Goal: Information Seeking & Learning: Learn about a topic

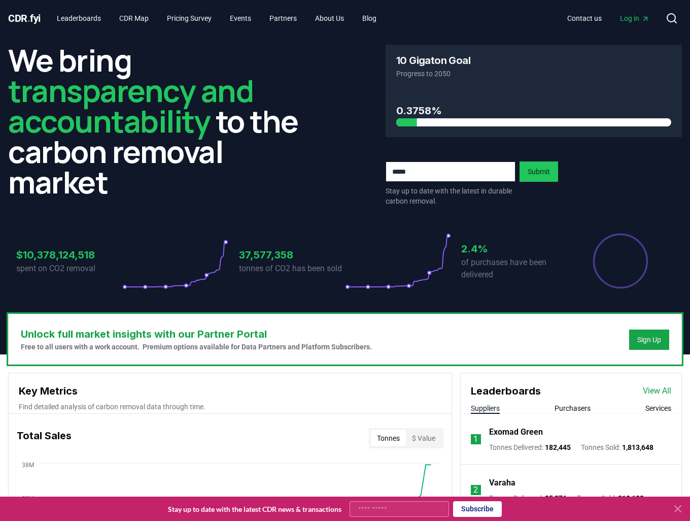
click at [679, 506] on icon at bounding box center [678, 509] width 12 height 12
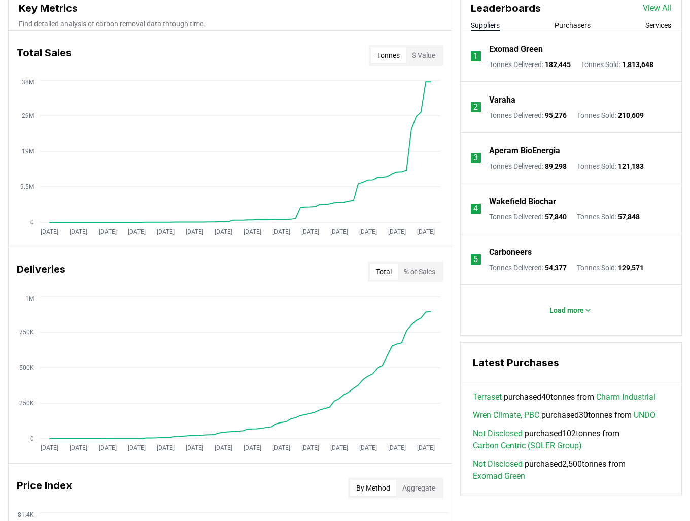
scroll to position [355, 0]
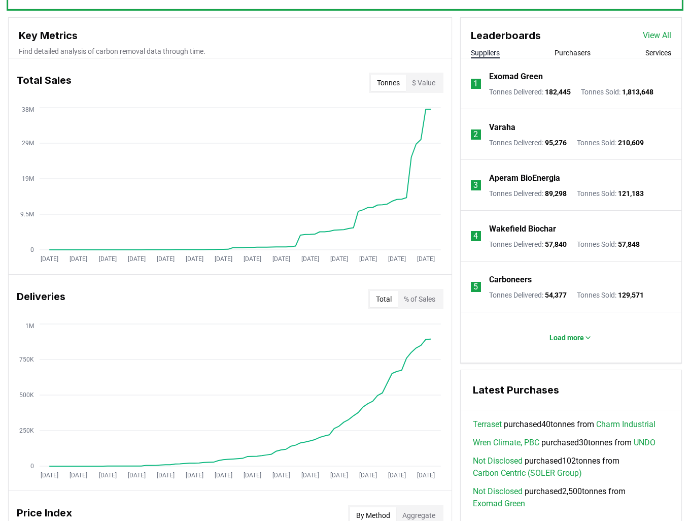
click at [583, 58] on li "1 Exomad Green Tonnes Delivered : 182,445 Tonnes Sold : 1,813,648" at bounding box center [571, 83] width 221 height 51
click at [581, 52] on button "Purchasers" at bounding box center [573, 53] width 36 height 10
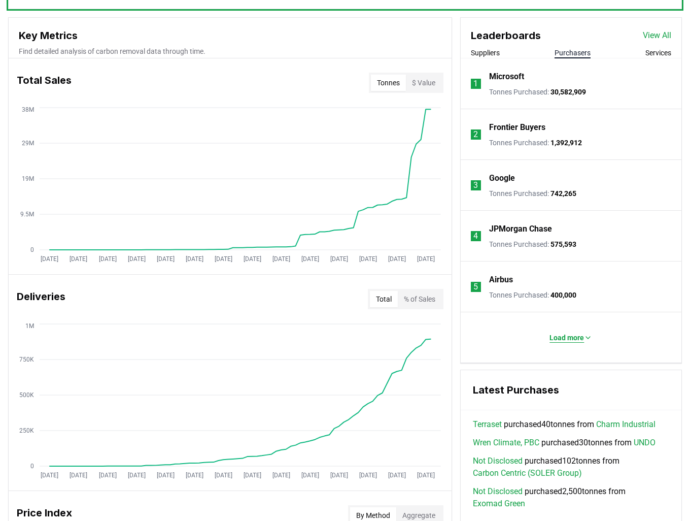
click at [589, 334] on icon at bounding box center [588, 338] width 8 height 8
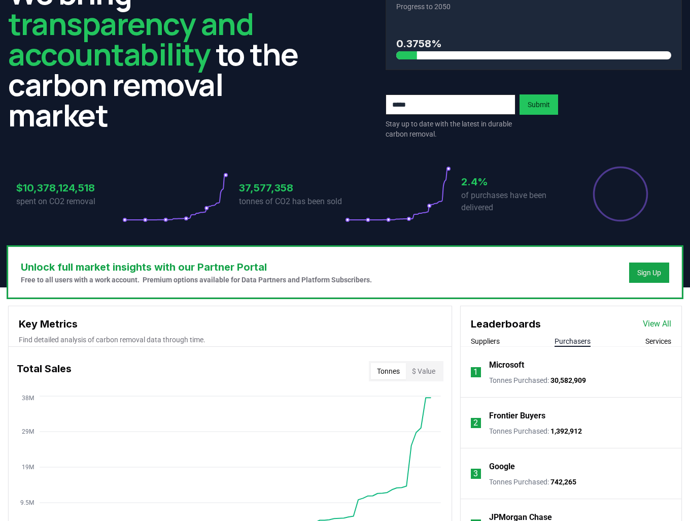
scroll to position [0, 0]
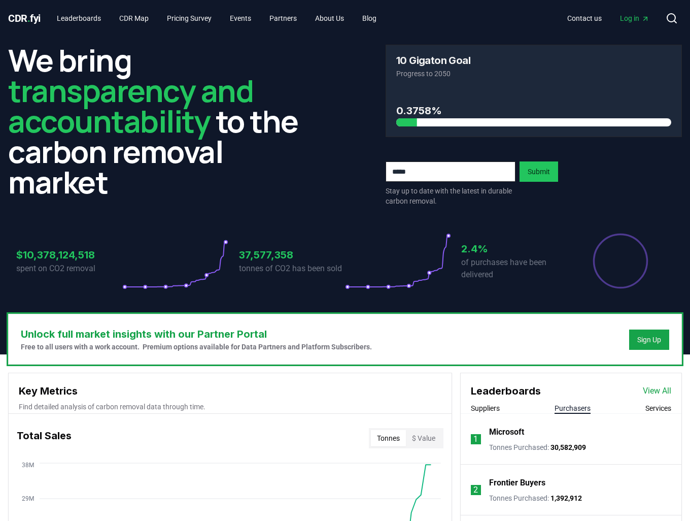
click at [643, 388] on link "View All" at bounding box center [657, 391] width 28 height 12
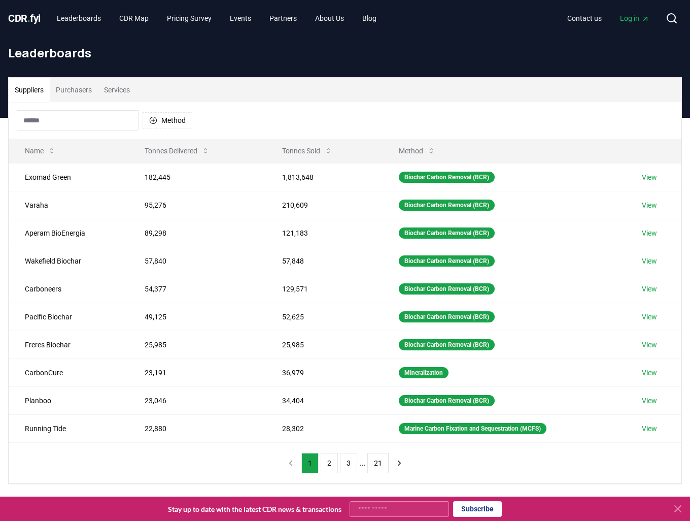
click at [64, 102] on div "Method" at bounding box center [345, 120] width 673 height 37
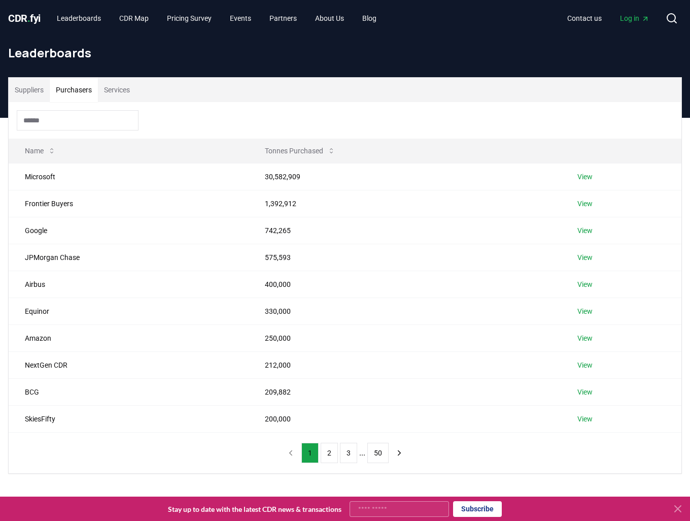
click at [67, 92] on button "Purchasers" at bounding box center [74, 90] width 48 height 24
click at [31, 96] on button "Suppliers" at bounding box center [29, 90] width 41 height 24
click at [78, 85] on button "Purchasers" at bounding box center [74, 90] width 48 height 24
click at [332, 452] on button "2" at bounding box center [329, 453] width 17 height 20
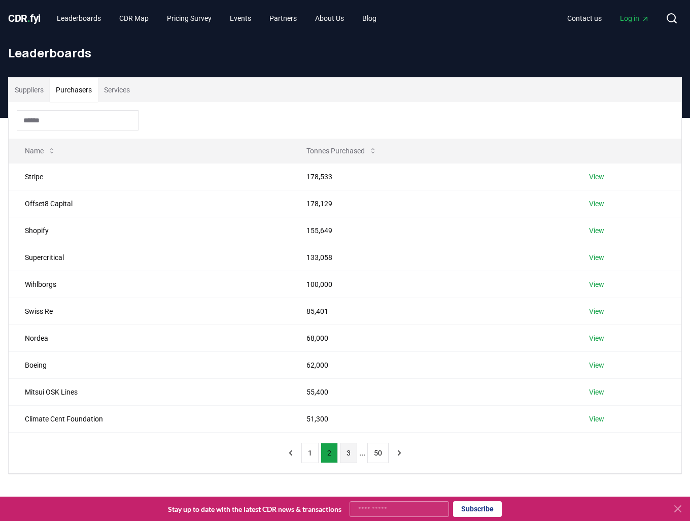
click at [349, 453] on button "3" at bounding box center [348, 453] width 17 height 20
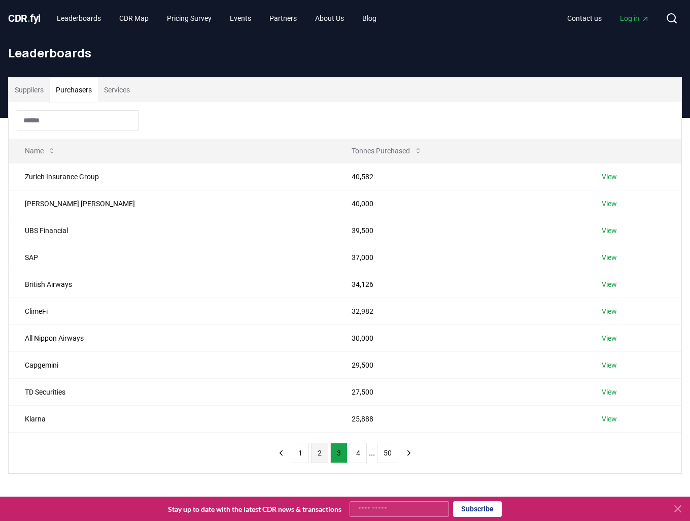
click at [325, 454] on button "2" at bounding box center [319, 453] width 17 height 20
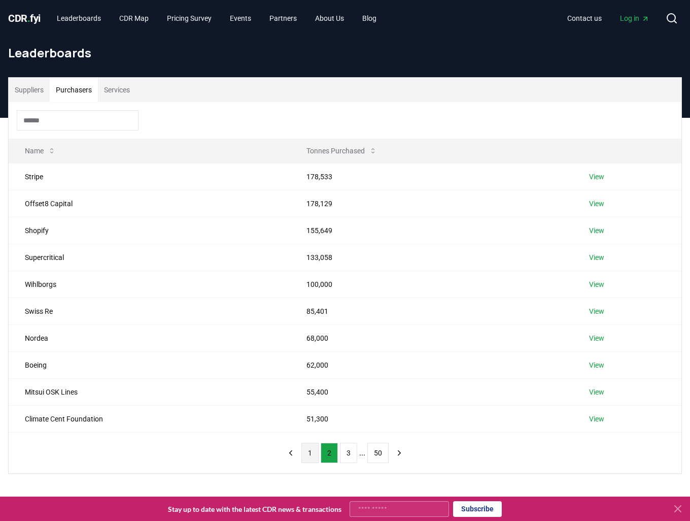
click at [305, 457] on button "1" at bounding box center [310, 453] width 17 height 20
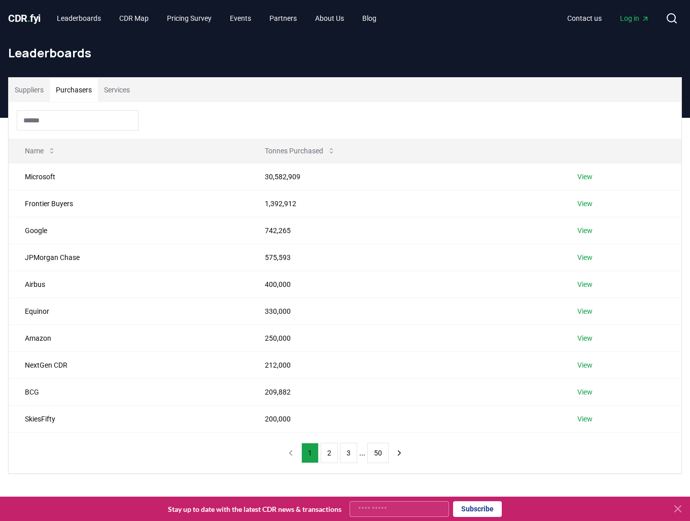
click at [28, 20] on span "." at bounding box center [28, 18] width 3 height 12
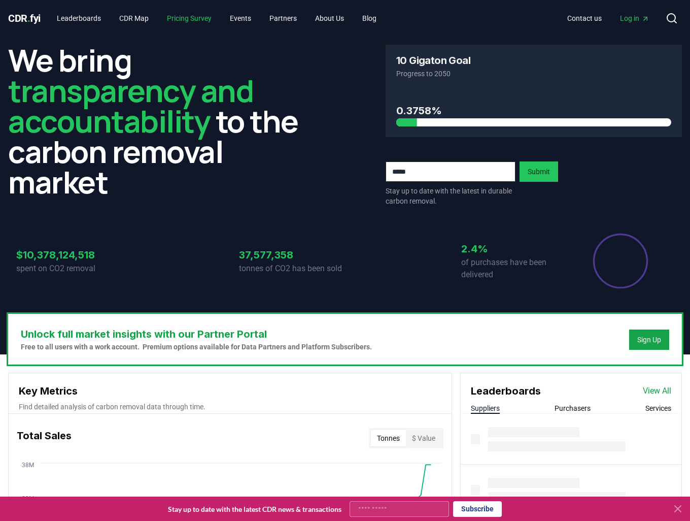
click at [183, 18] on link "Pricing Survey" at bounding box center [189, 18] width 61 height 18
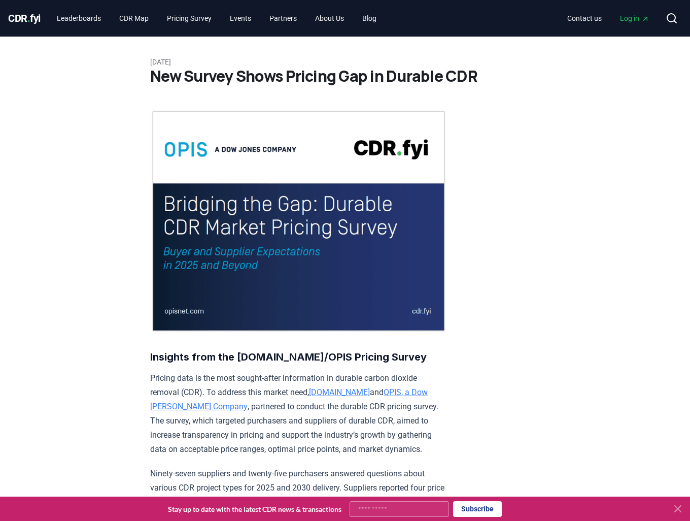
click at [672, 510] on icon at bounding box center [678, 509] width 12 height 12
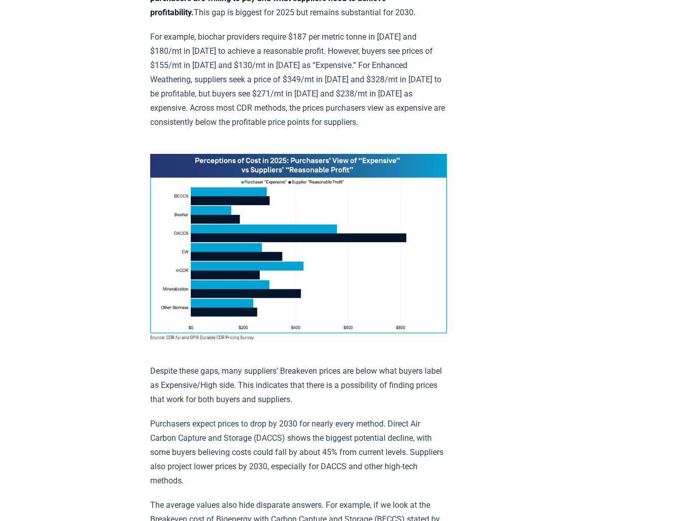
scroll to position [626, 0]
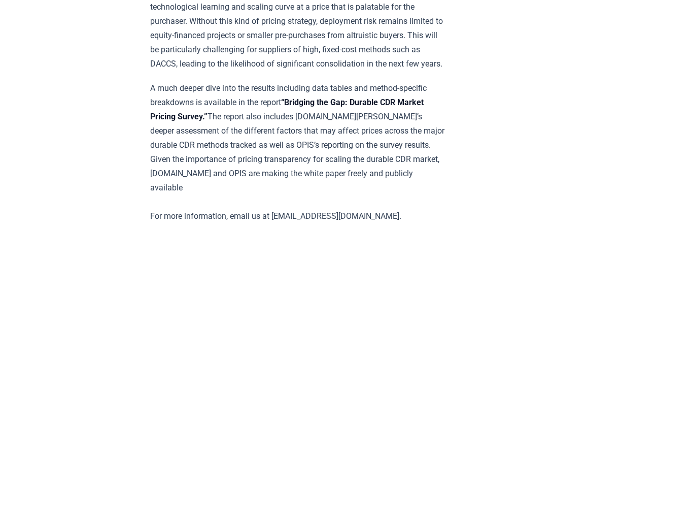
scroll to position [1817, 0]
